Goal: Information Seeking & Learning: Learn about a topic

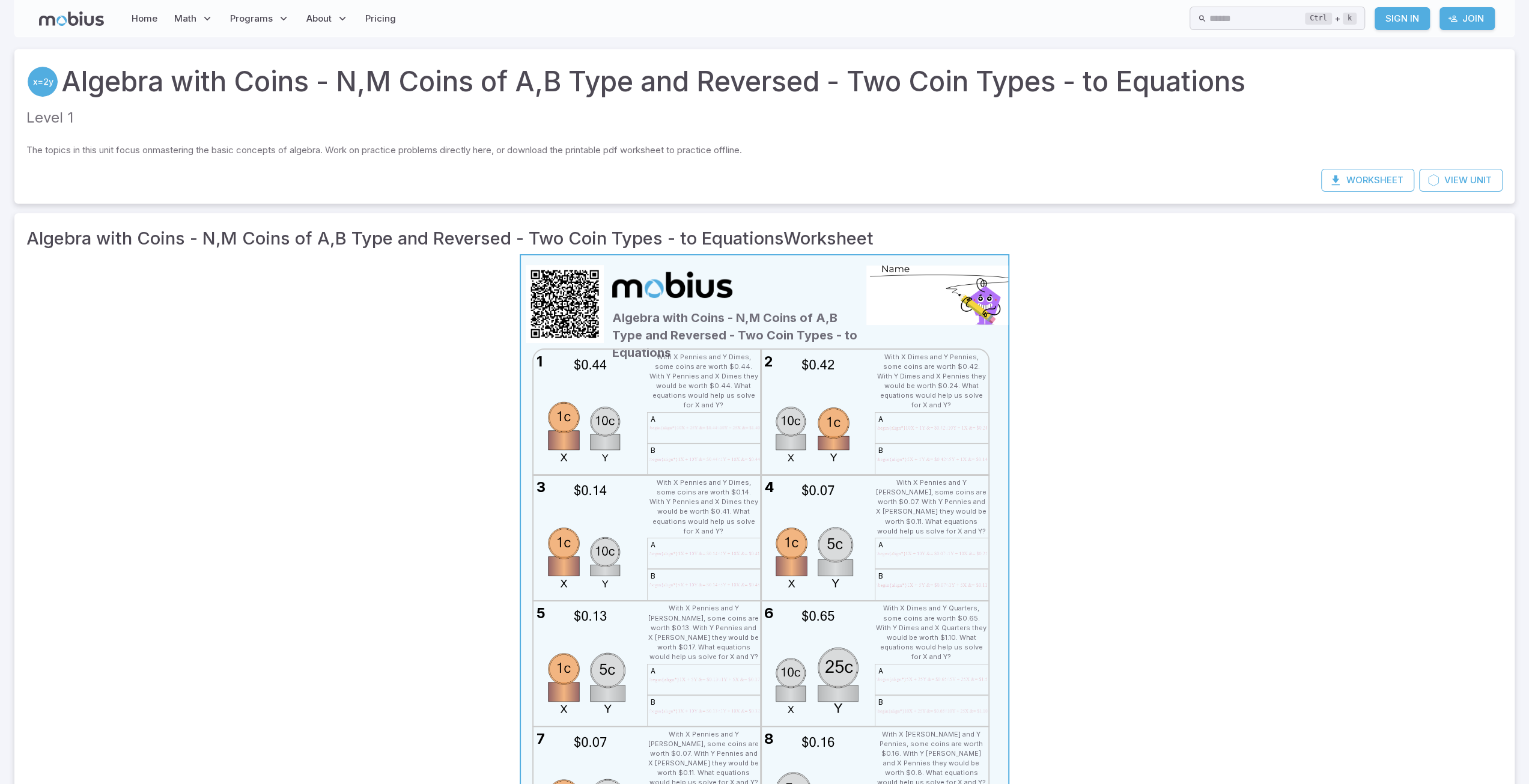
click at [811, 309] on div "Algebra with Coins - N,M Coins of A,B Type and Reversed - Two Coin Types - to E…" at bounding box center [736, 302] width 253 height 82
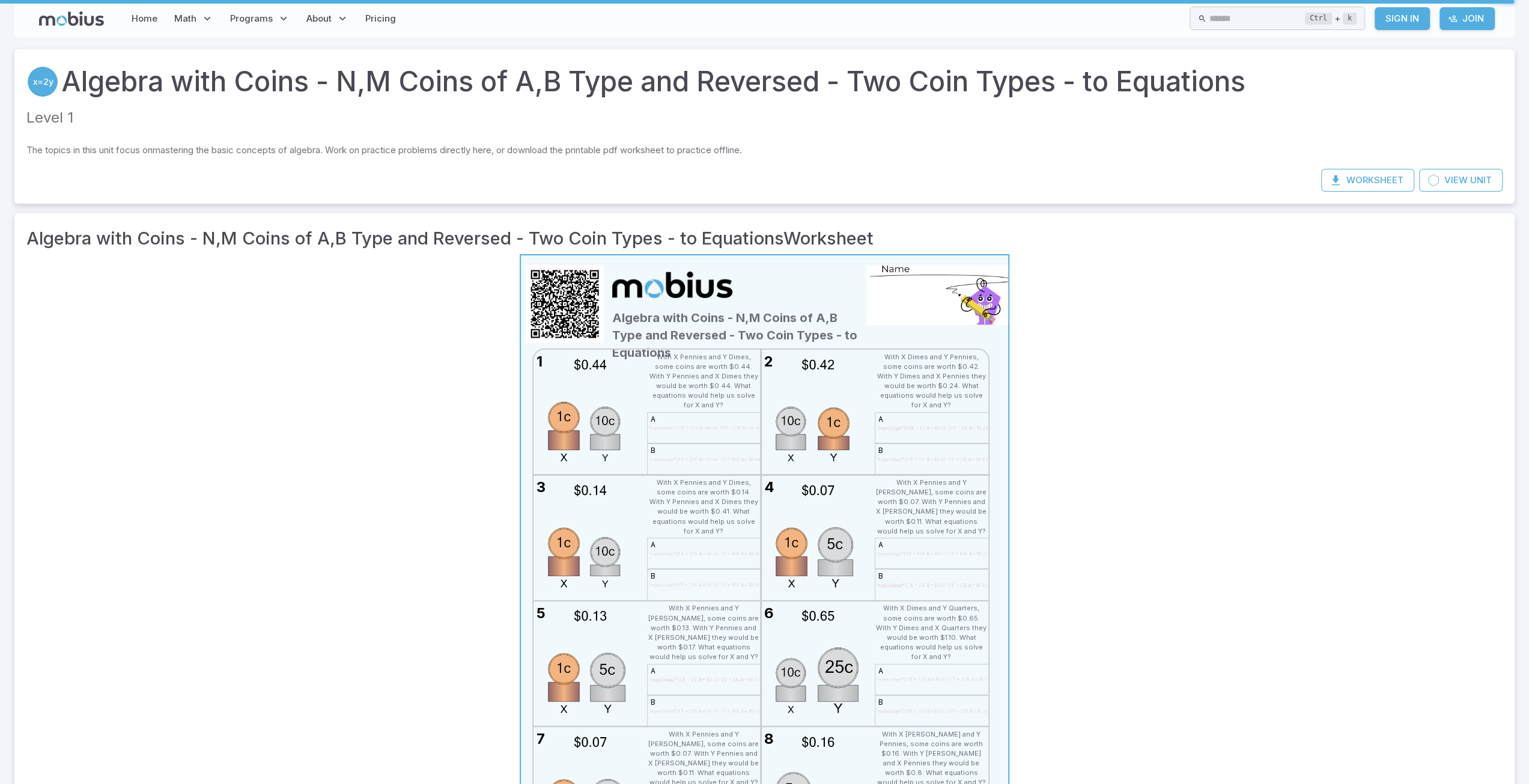
click at [696, 393] on td "With X Pennies and Y Dimes, some coins are worth $0.44. With Y Pennies and X Di…" at bounding box center [703, 381] width 111 height 60
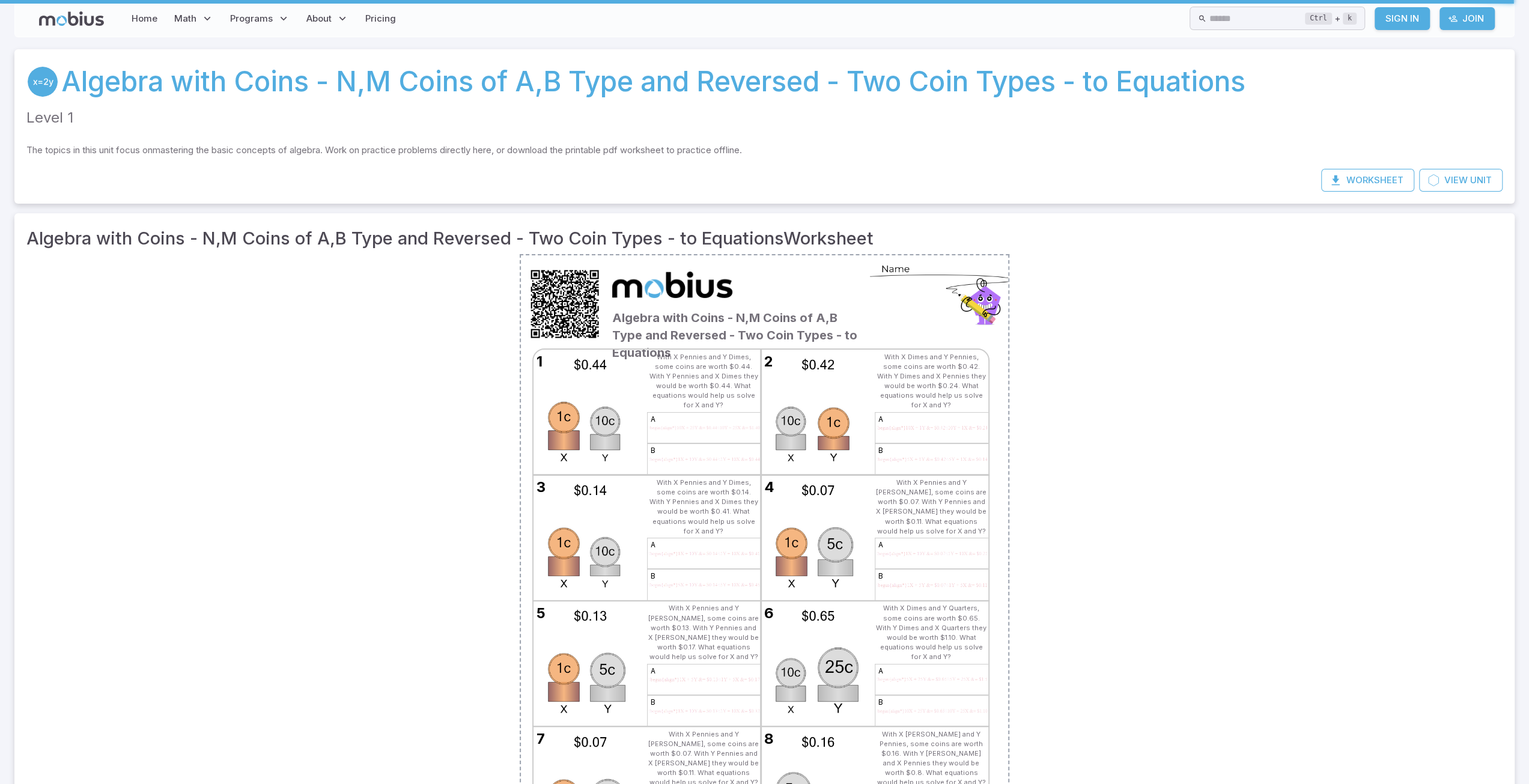
click at [1233, 70] on link "Algebra with Coins - N,M Coins of A,B Type and Reversed - Two Coin Types - to E…" at bounding box center [653, 81] width 1184 height 41
